Goal: Information Seeking & Learning: Learn about a topic

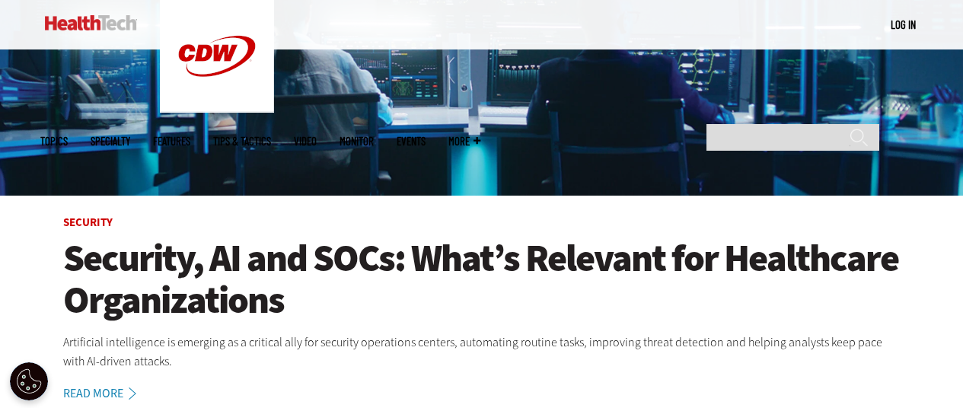
scroll to position [381, 0]
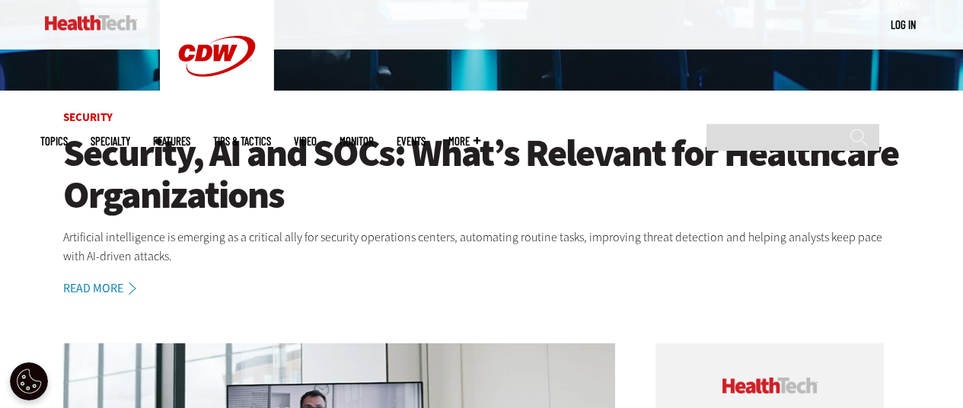
click at [392, 161] on h1 "Security, AI and SOCs: What’s Relevant for Healthcare Organizations" at bounding box center [481, 174] width 837 height 84
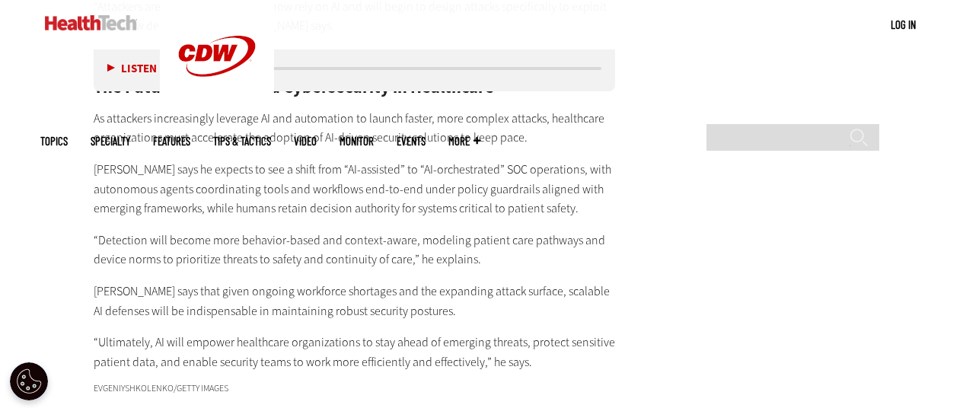
scroll to position [3345, 0]
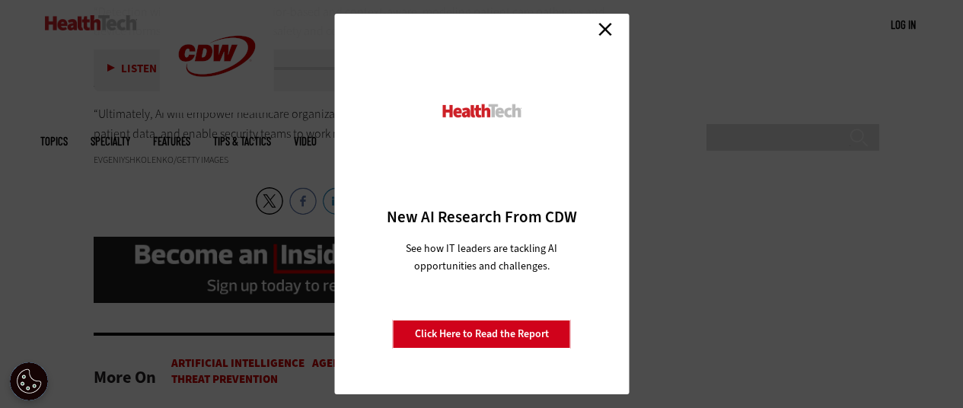
drag, startPoint x: 610, startPoint y: 27, endPoint x: 544, endPoint y: 83, distance: 86.4
click at [610, 27] on link "Close" at bounding box center [605, 29] width 23 height 23
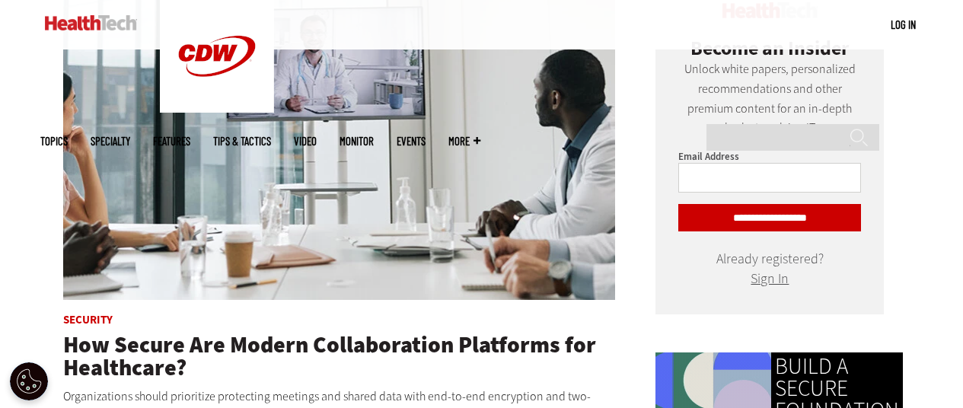
scroll to position [761, 0]
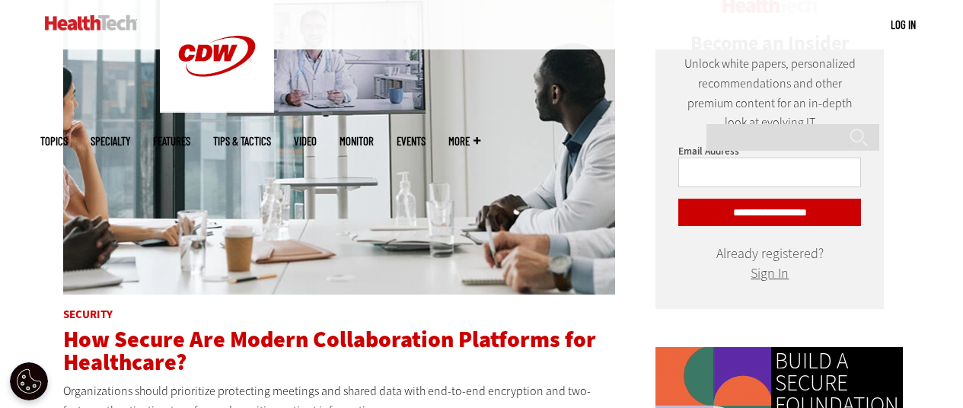
click at [223, 344] on span "How Secure Are Modern Collaboration Platforms for Healthcare?" at bounding box center [329, 350] width 533 height 53
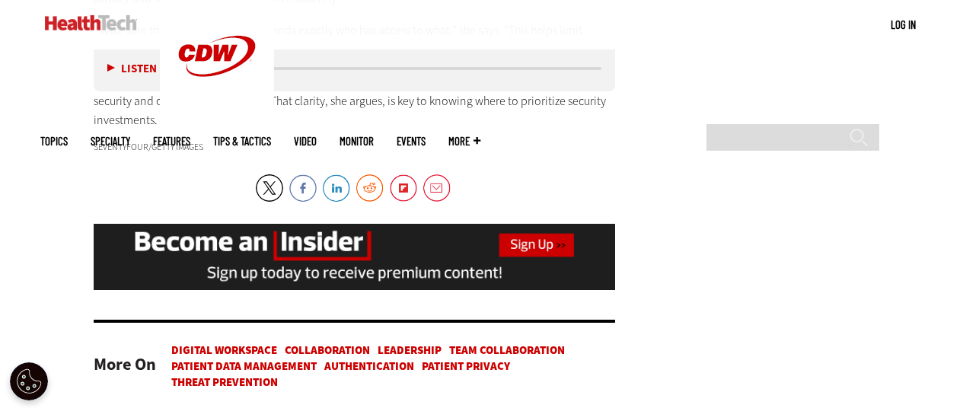
scroll to position [3425, 0]
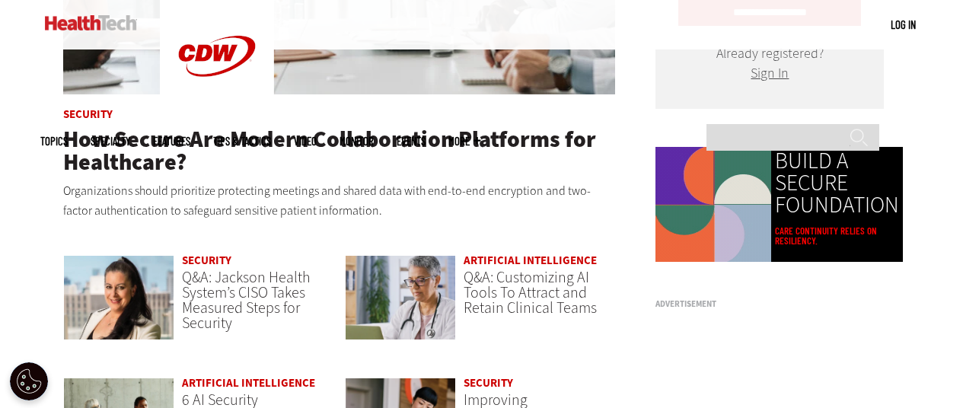
scroll to position [1142, 0]
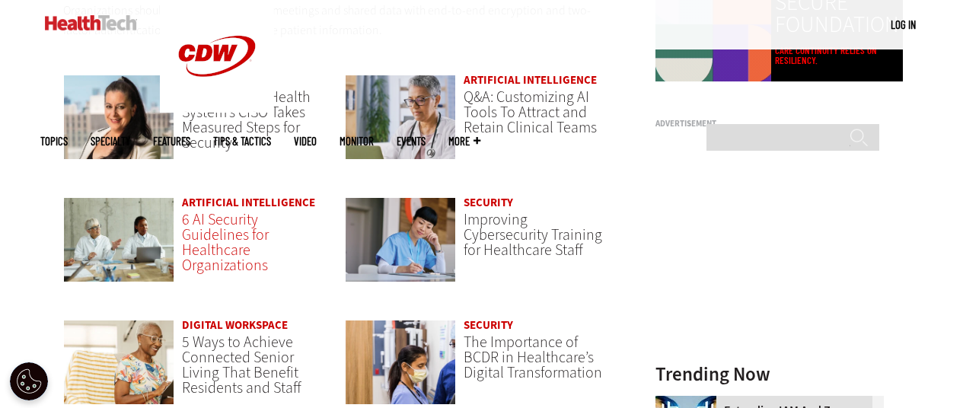
click at [229, 223] on span "6 AI Security Guidelines for Healthcare Organizations" at bounding box center [225, 242] width 87 height 66
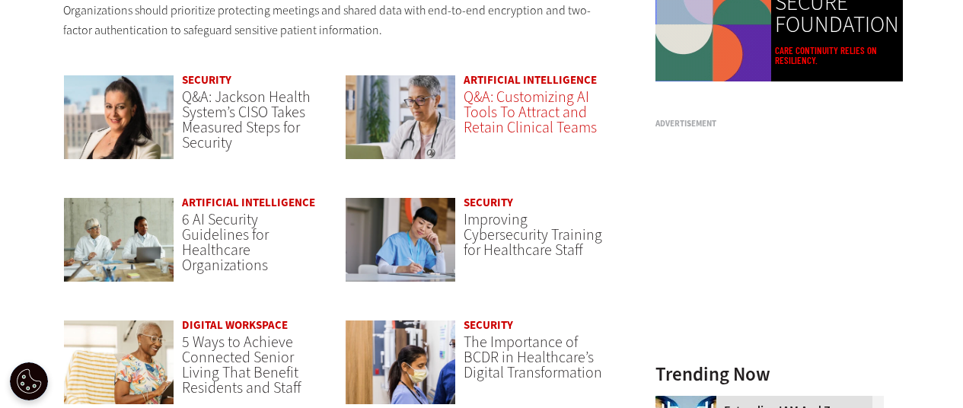
click at [495, 113] on span "Q&A: Customizing AI Tools To Attract and Retain Clinical Teams" at bounding box center [529, 112] width 133 height 51
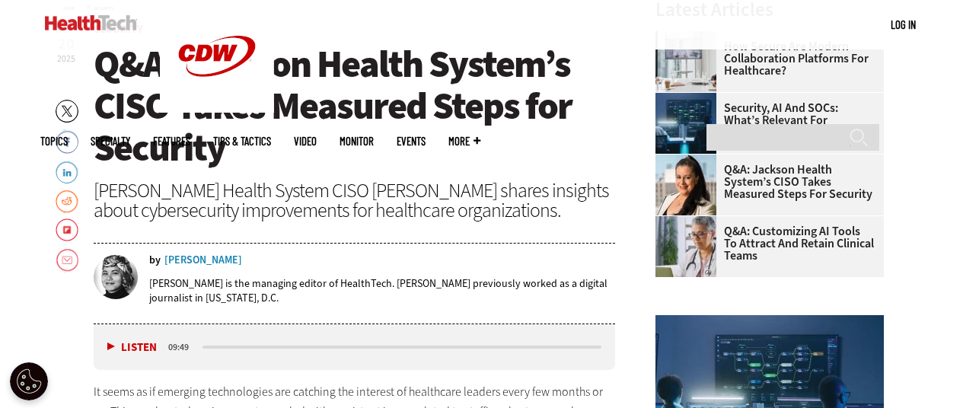
scroll to position [529, 0]
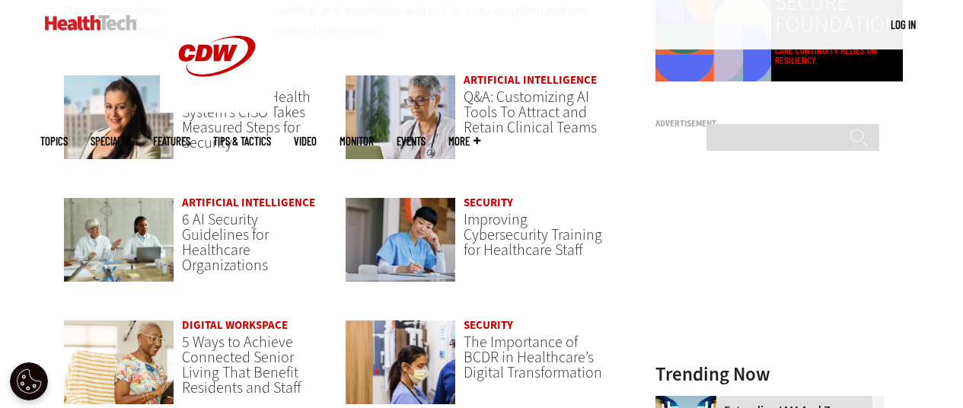
scroll to position [1218, 0]
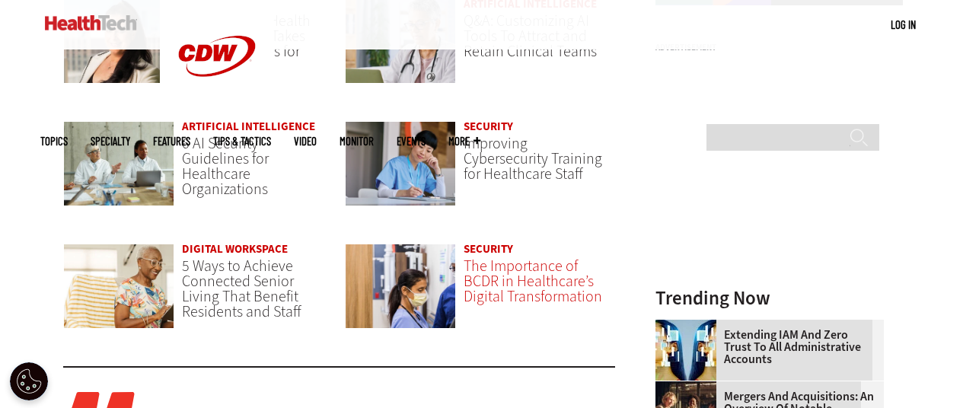
click at [528, 269] on span "The Importance of BCDR in Healthcare’s Digital Transformation" at bounding box center [532, 281] width 139 height 51
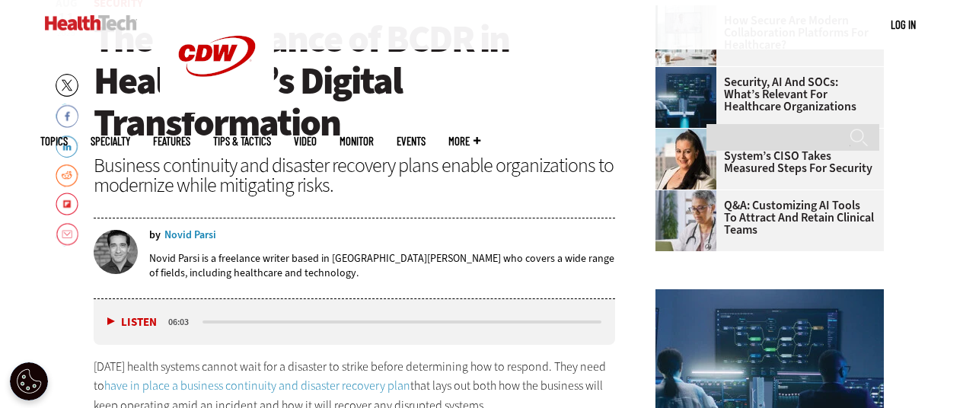
scroll to position [529, 0]
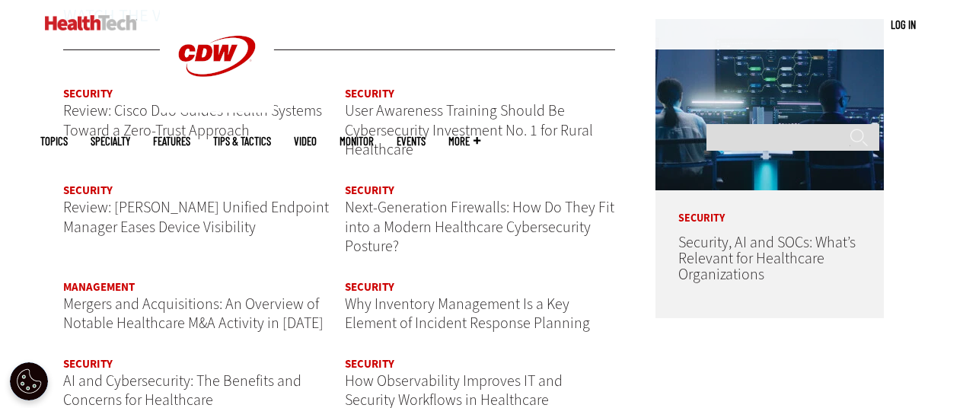
scroll to position [1827, 0]
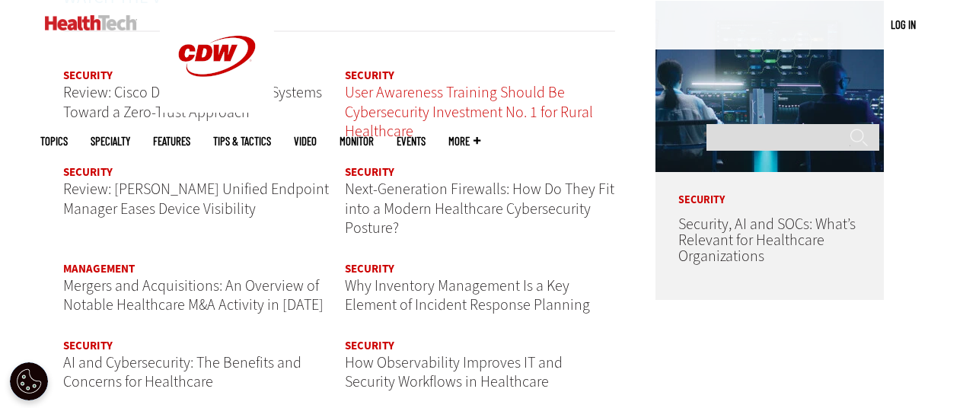
click at [378, 105] on span "User Awareness Training Should Be Cybersecurity Investment No. 1 for Rural Heal…" at bounding box center [469, 111] width 248 height 59
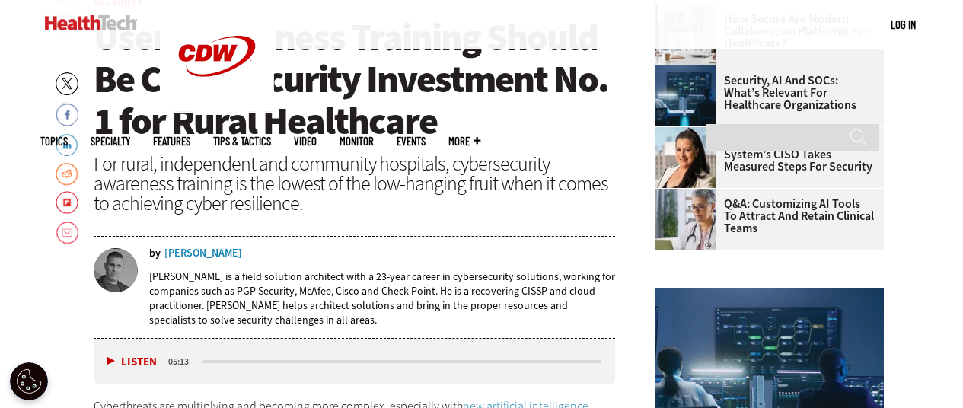
scroll to position [529, 0]
